Goal: Information Seeking & Learning: Learn about a topic

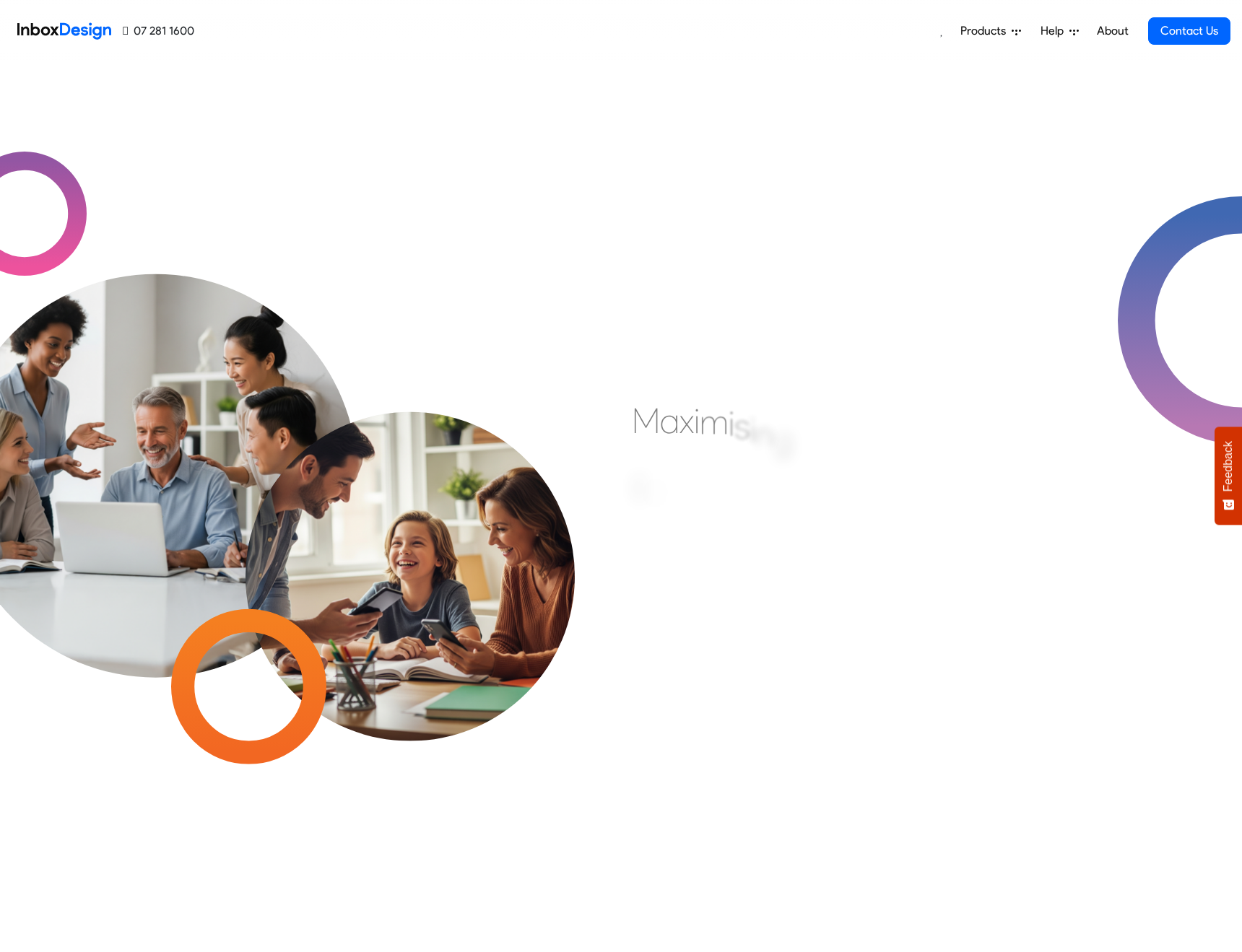
click at [1114, 28] on link "About" at bounding box center [1112, 31] width 40 height 29
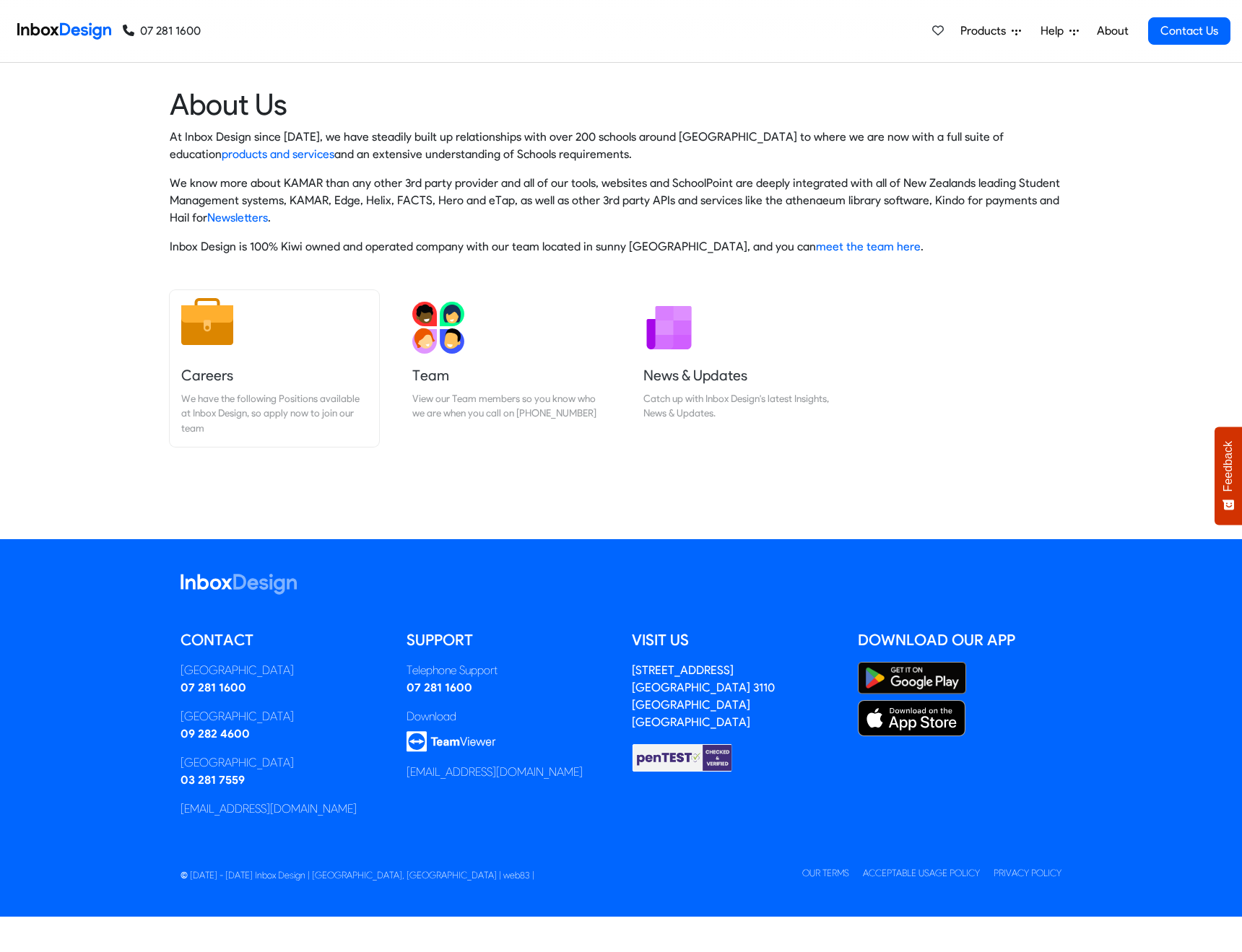
click at [262, 399] on div "We have the following Positions available at Inbox Design, so apply now to join…" at bounding box center [275, 413] width 187 height 44
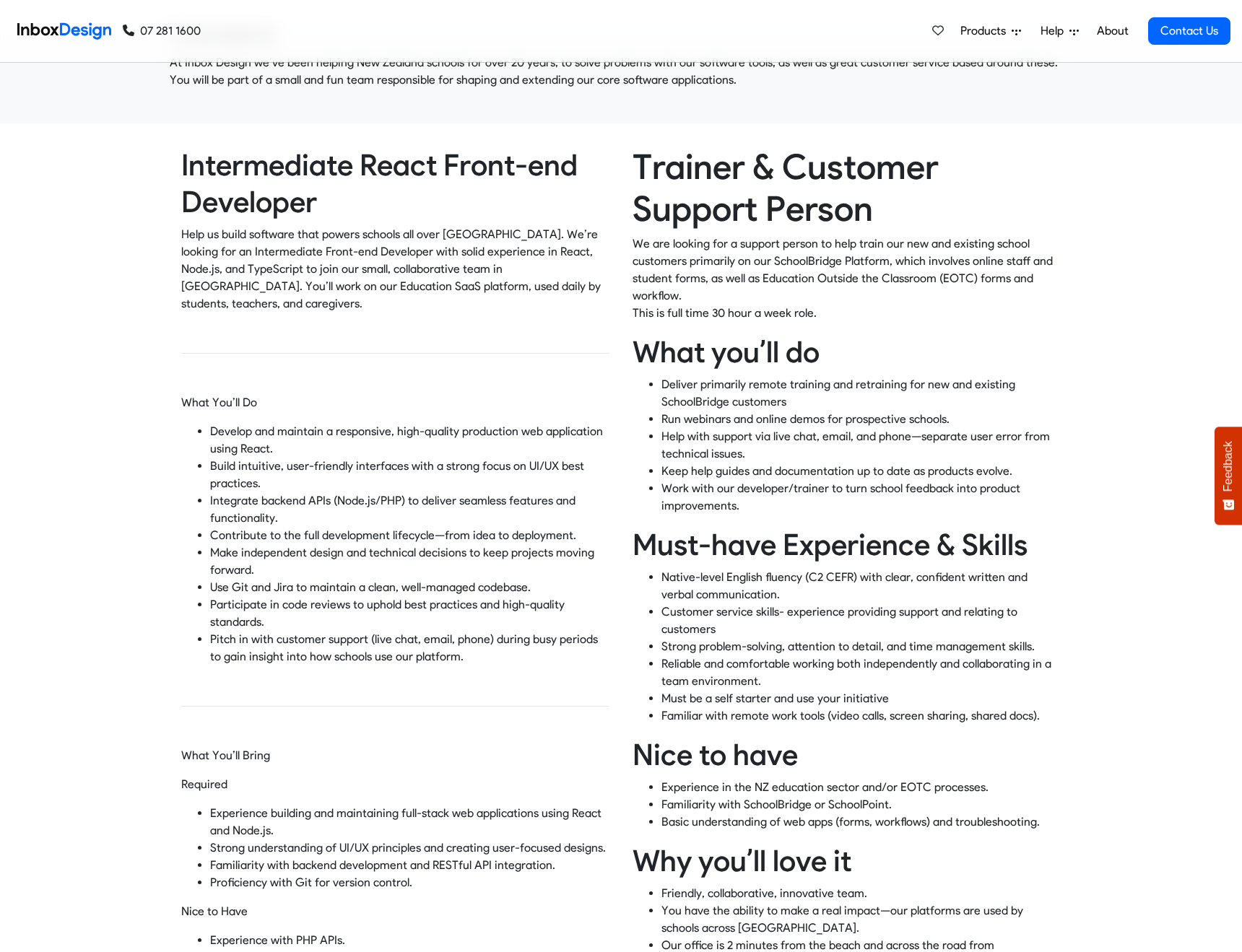
scroll to position [77, 0]
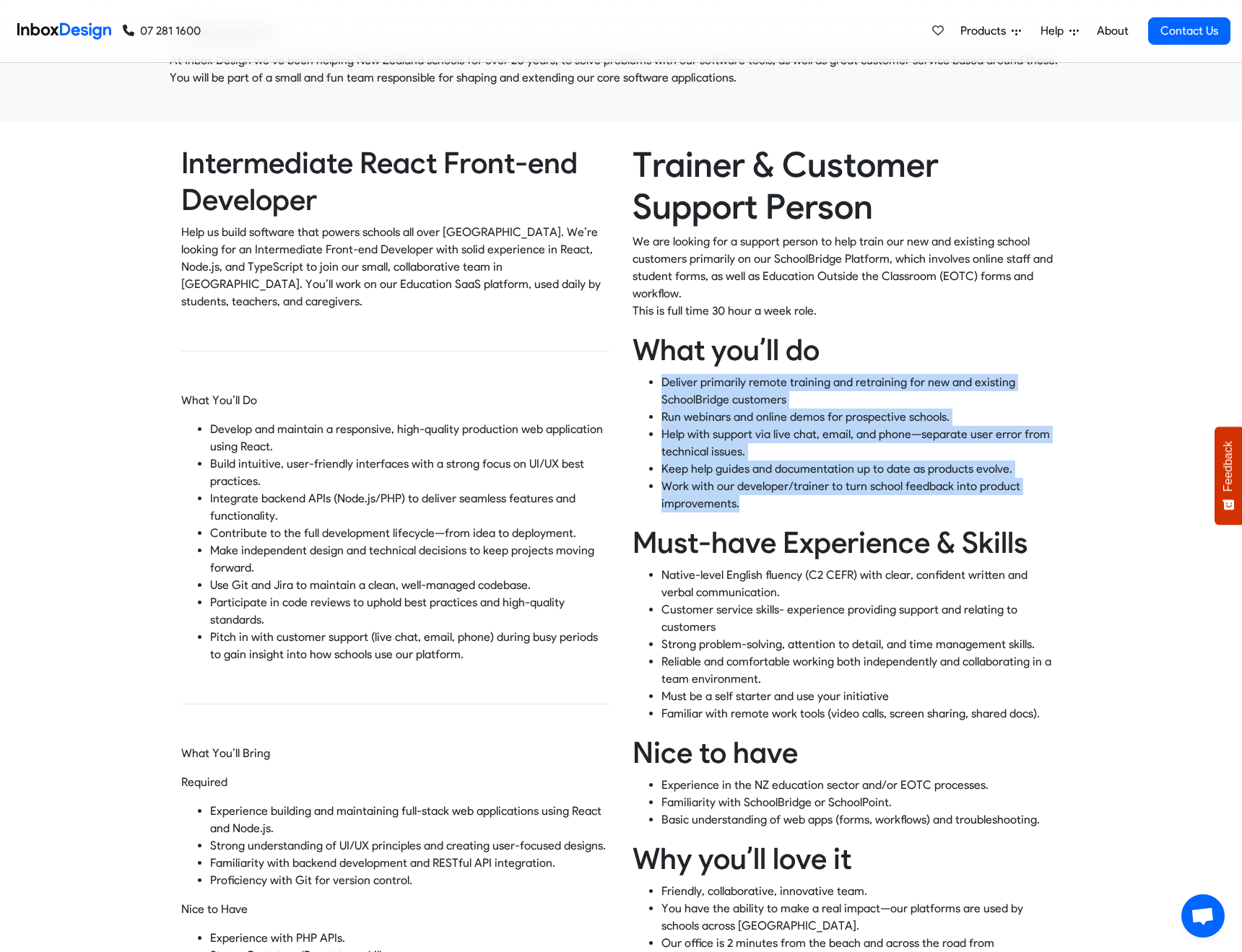
drag, startPoint x: 721, startPoint y: 486, endPoint x: 658, endPoint y: 384, distance: 119.9
click at [658, 384] on ul "Deliver primarily remote training and retraining for new and existing SchoolBri…" at bounding box center [846, 443] width 428 height 138
copy ul "Deliver primarily remote training and retraining for new and existing SchoolBri…"
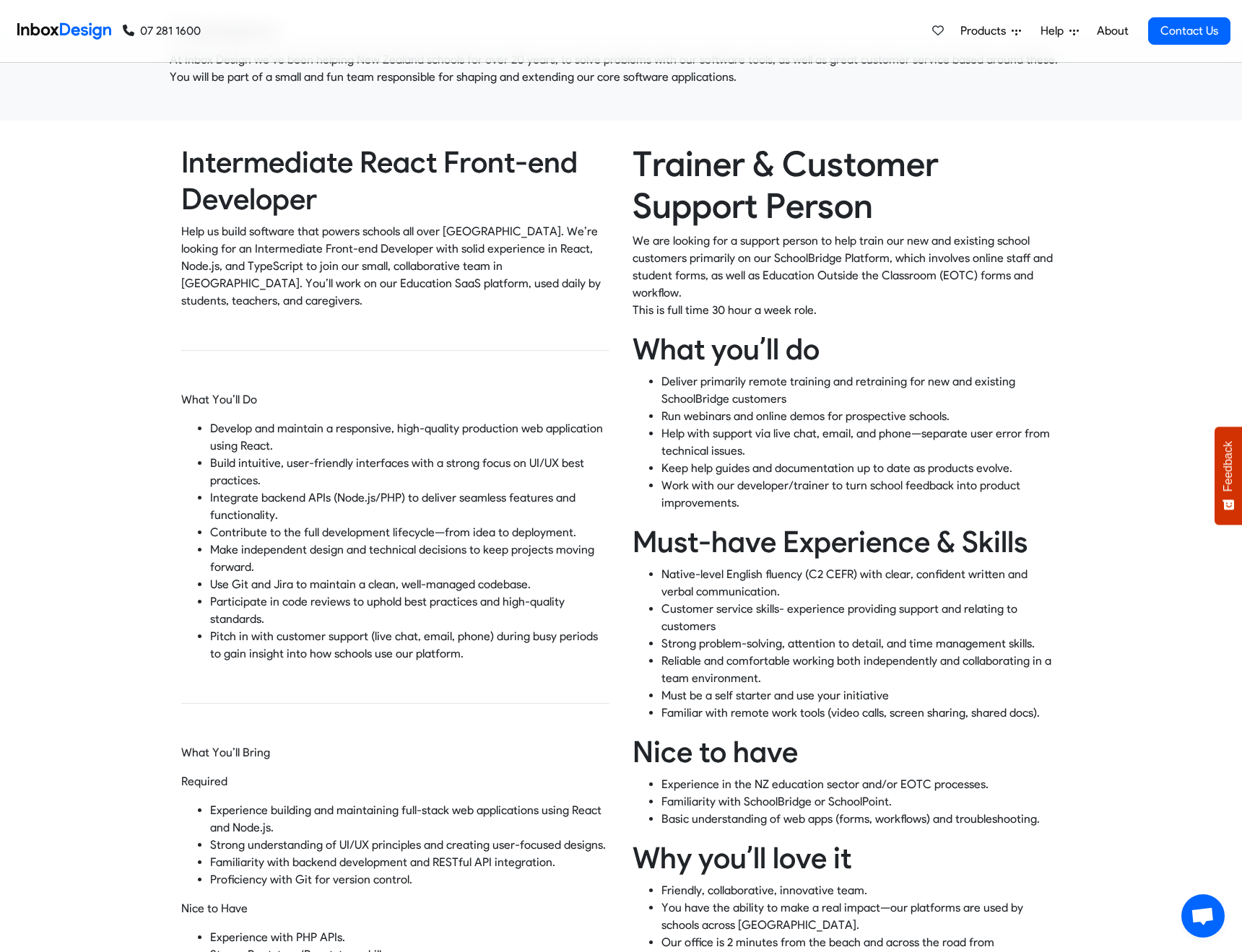
click at [187, 287] on p "Help us build software that powers schools all over New Zealand. We’re looking …" at bounding box center [395, 266] width 428 height 86
